Goal: Find specific page/section: Find specific page/section

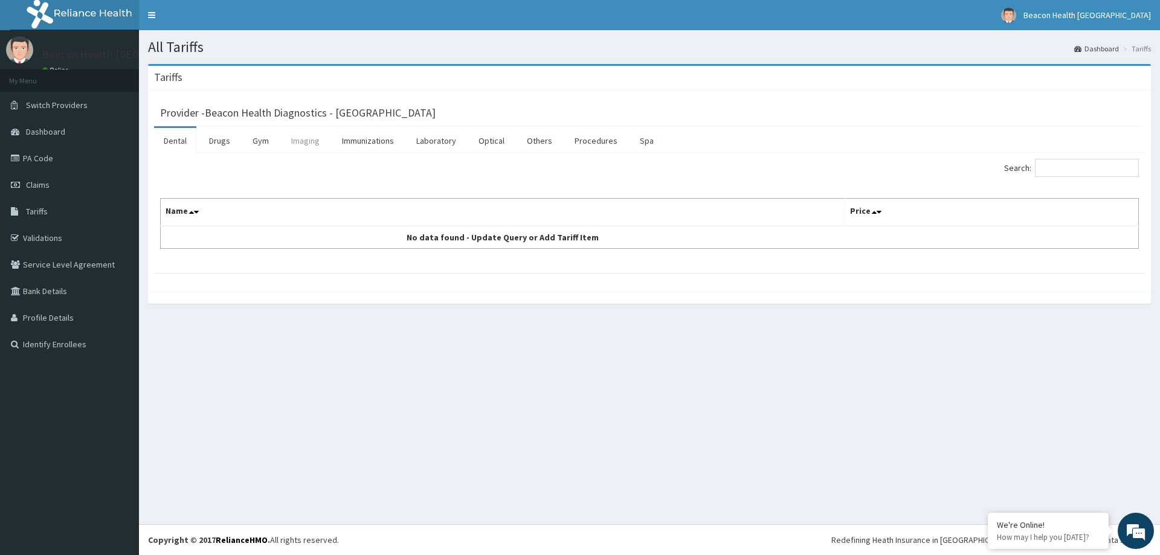
click at [308, 144] on link "Imaging" at bounding box center [306, 140] width 48 height 25
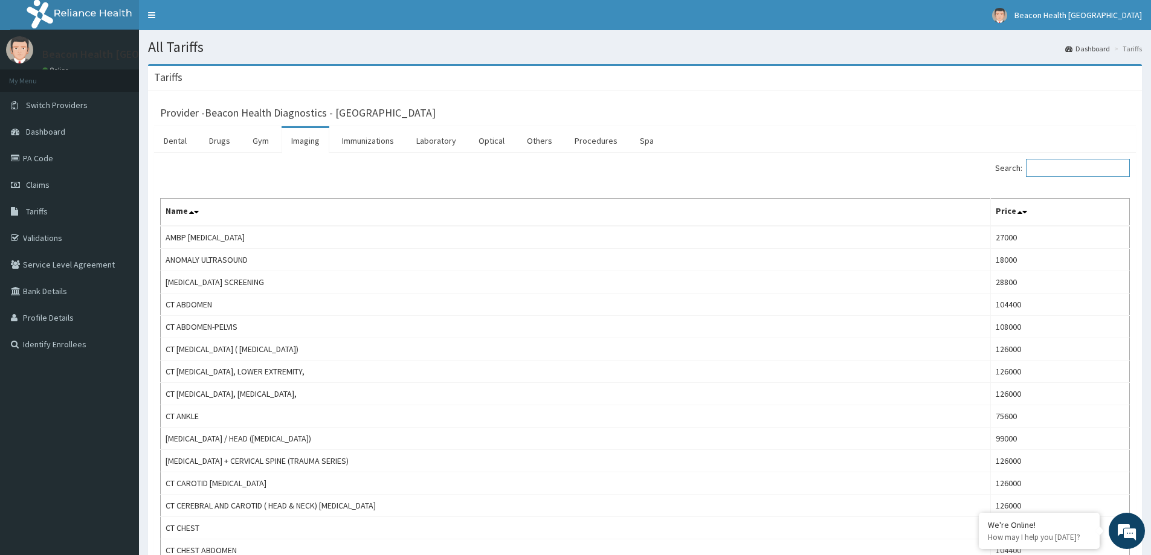
click at [1068, 169] on input "Search:" at bounding box center [1078, 168] width 104 height 18
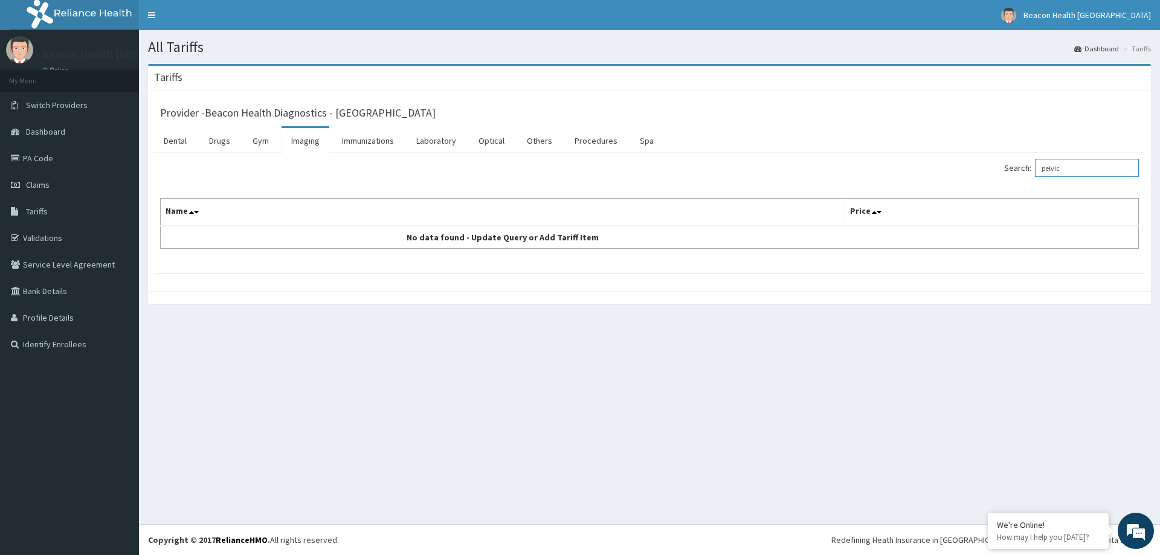
click at [1074, 170] on input "pelvic" at bounding box center [1087, 168] width 104 height 18
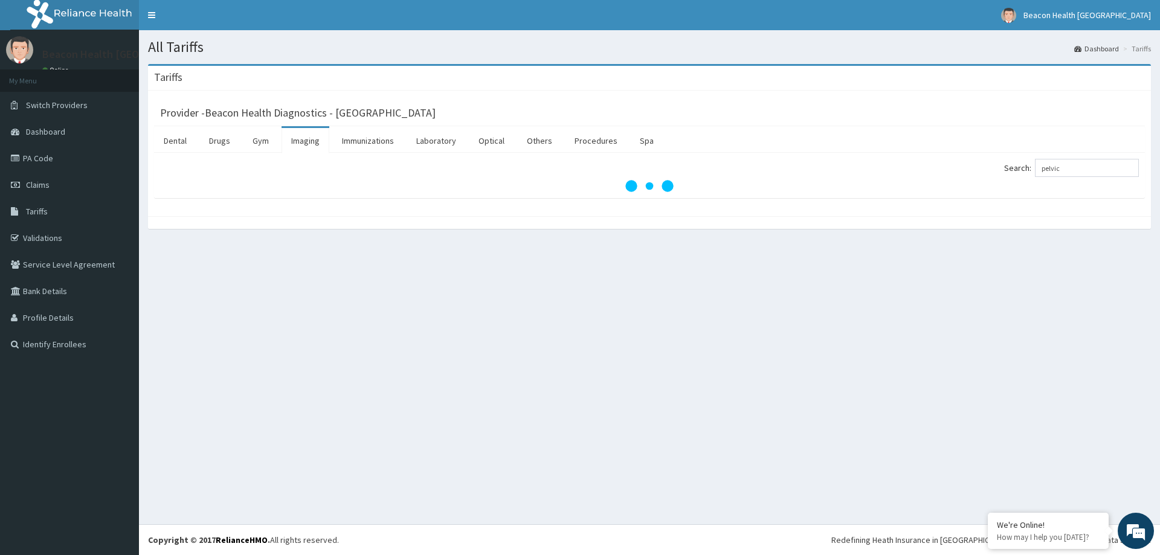
click at [819, 157] on div "Search: pelvic" at bounding box center [649, 175] width 991 height 45
click at [1076, 167] on input "pelvic" at bounding box center [1087, 168] width 104 height 18
click at [1079, 169] on input "pelvic" at bounding box center [1087, 168] width 104 height 18
type input "p"
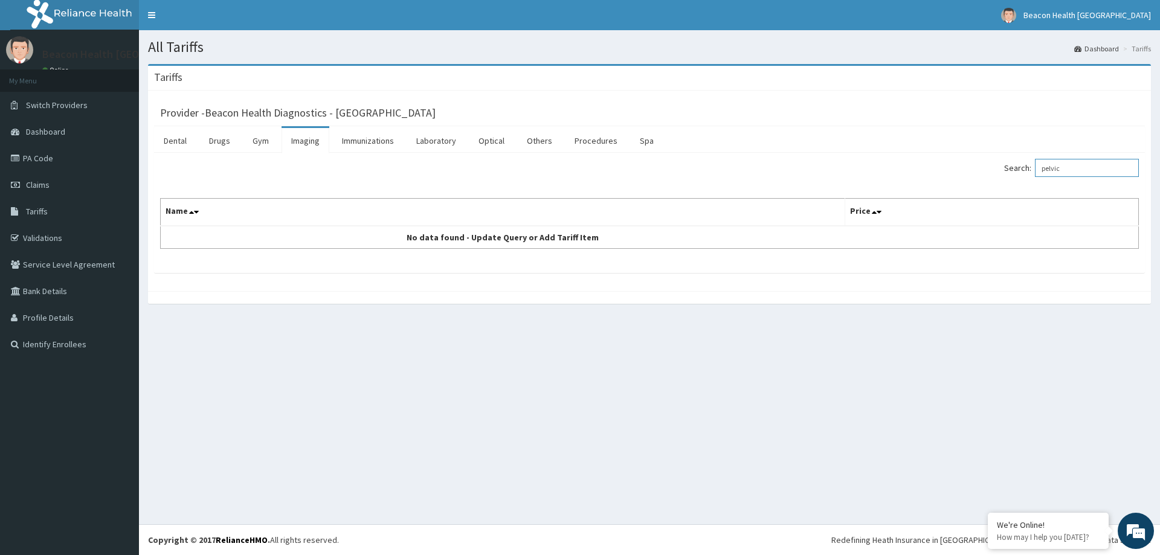
click at [1072, 167] on input "pelvic" at bounding box center [1087, 168] width 104 height 18
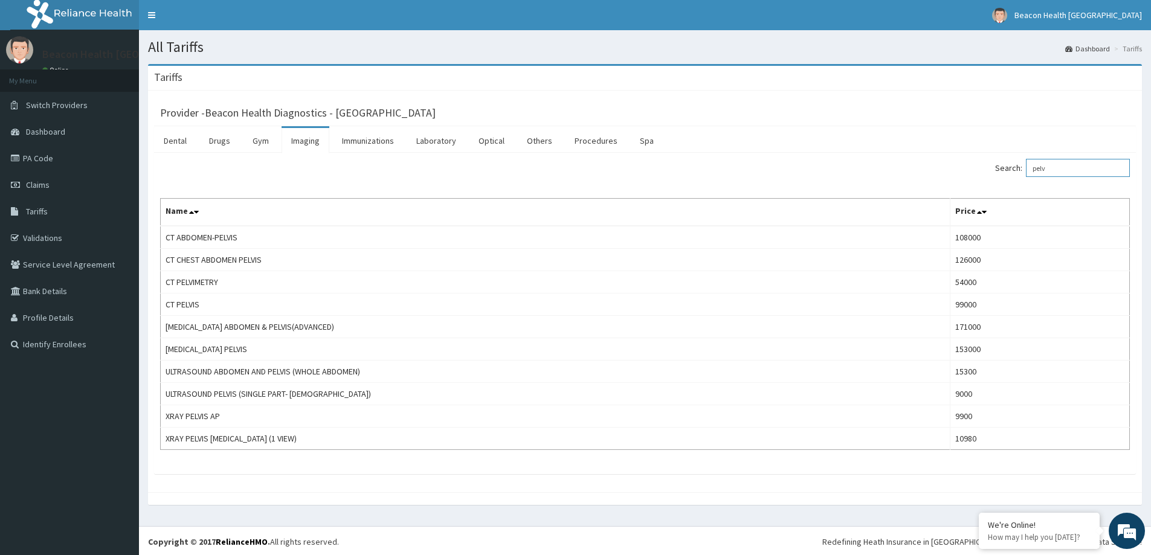
type input "pelv"
